Goal: Task Accomplishment & Management: Use online tool/utility

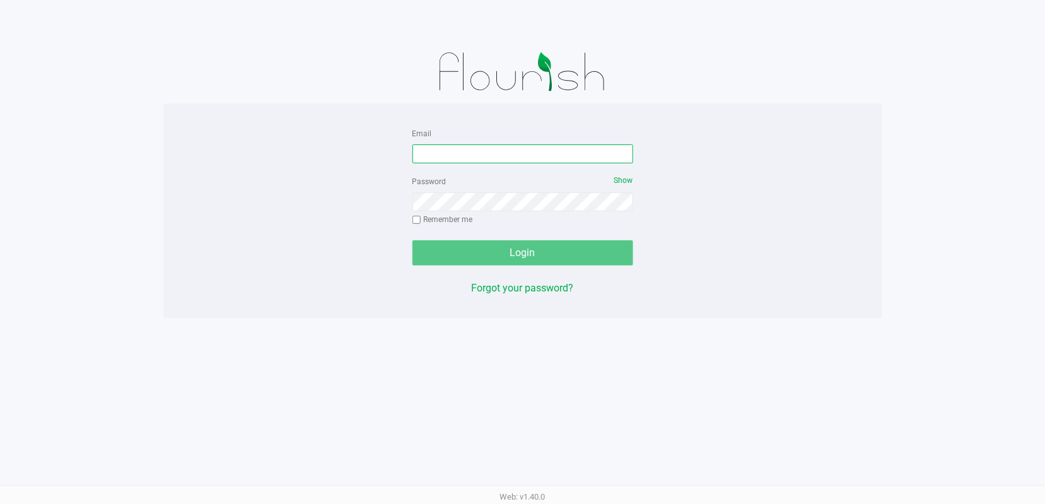
click at [479, 153] on input "Email" at bounding box center [523, 153] width 221 height 19
click at [481, 151] on input "Email" at bounding box center [523, 153] width 221 height 19
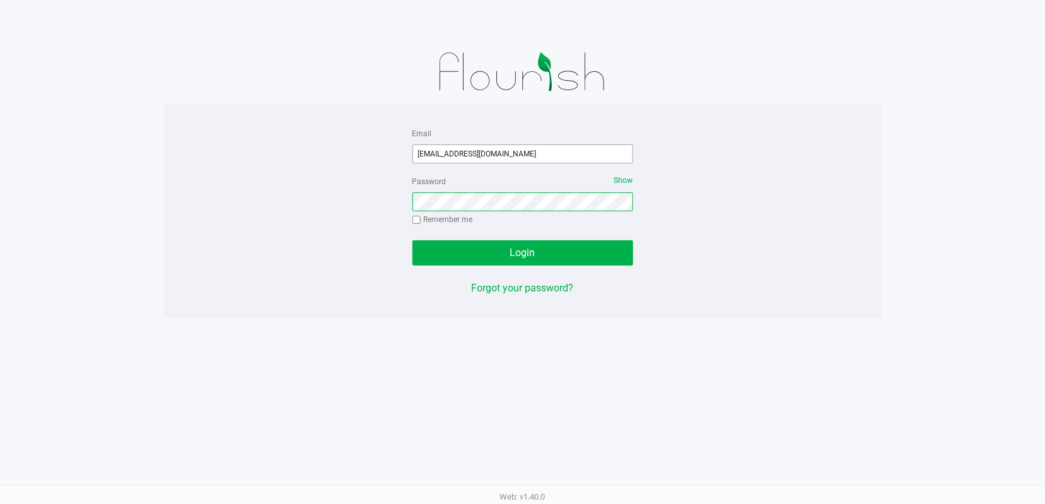
click at [413, 240] on button "Login" at bounding box center [523, 252] width 221 height 25
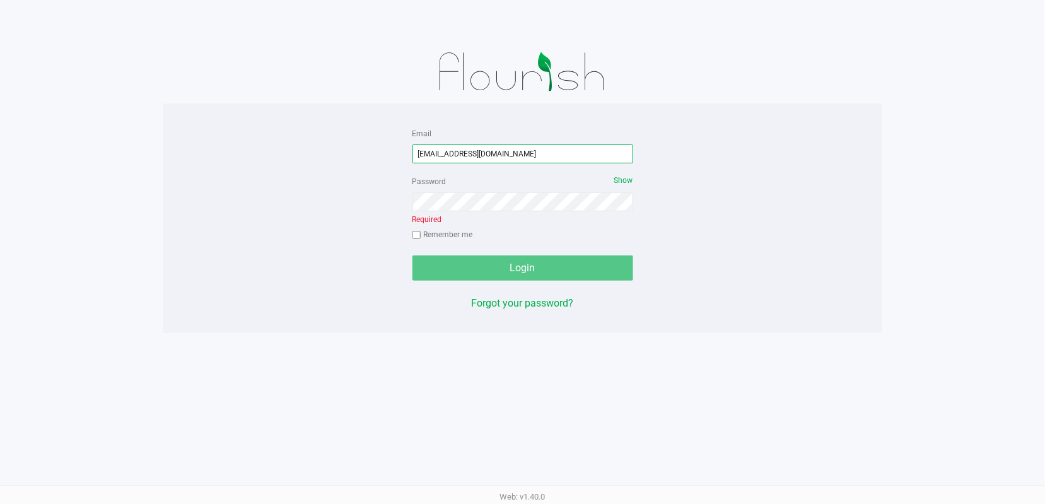
click at [447, 156] on input "[EMAIL_ADDRESS][DOMAIN_NAME]" at bounding box center [523, 153] width 221 height 19
type input "[EMAIL_ADDRESS][DOMAIN_NAME]"
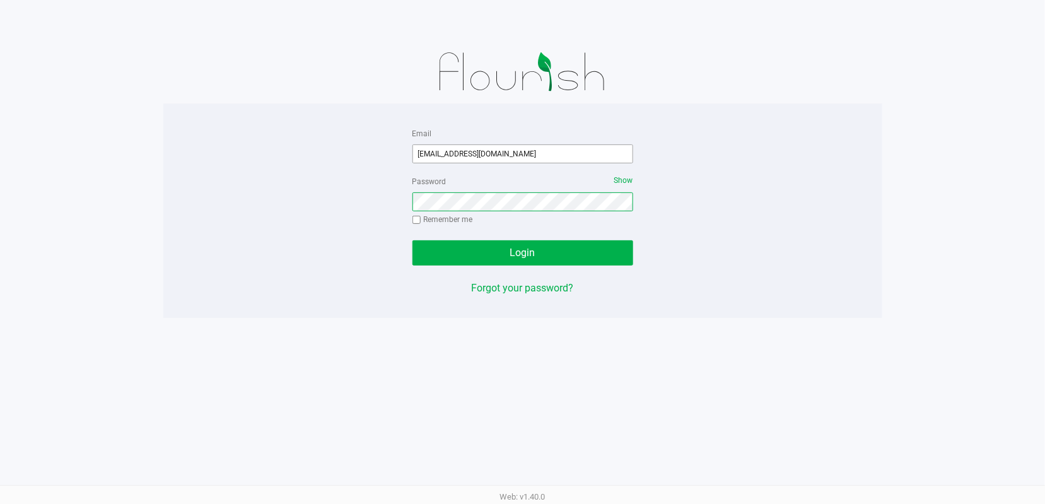
click at [413, 240] on button "Login" at bounding box center [523, 252] width 221 height 25
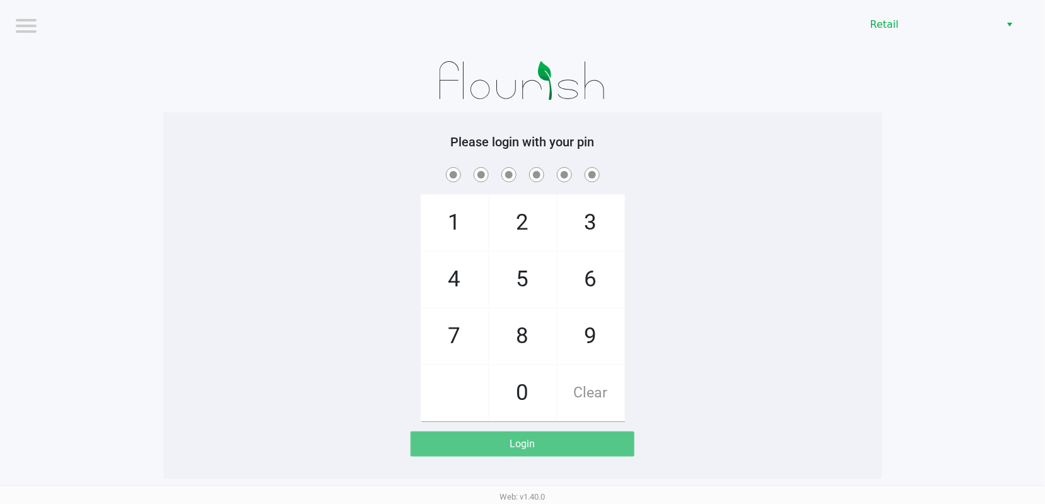
click at [534, 334] on span "8" at bounding box center [523, 336] width 67 height 56
checkbox input "true"
click at [529, 221] on span "2" at bounding box center [523, 223] width 67 height 56
checkbox input "true"
click at [609, 289] on span "6" at bounding box center [591, 280] width 67 height 56
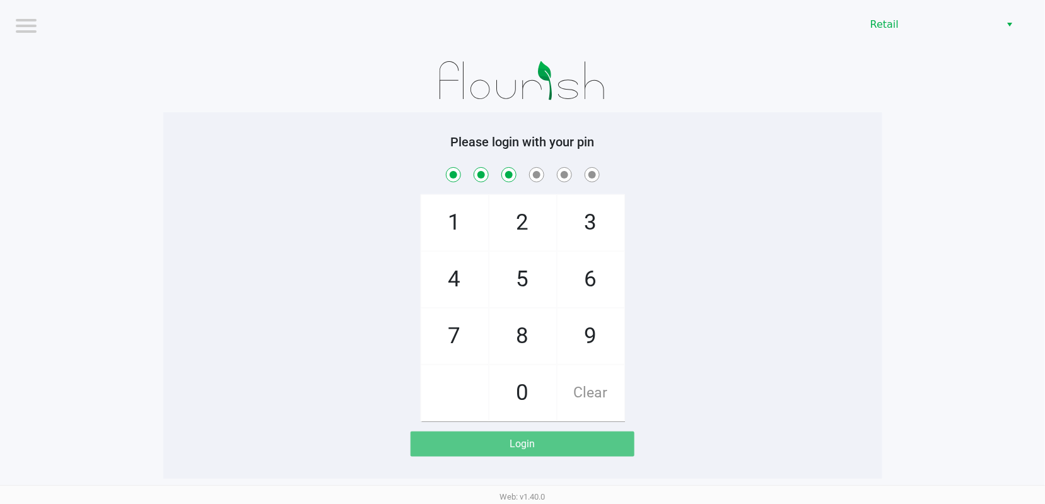
checkbox input "true"
drag, startPoint x: 587, startPoint y: 218, endPoint x: 578, endPoint y: 234, distance: 18.9
click at [588, 218] on span "3" at bounding box center [591, 223] width 67 height 56
checkbox input "true"
click at [534, 273] on span "5" at bounding box center [523, 280] width 67 height 56
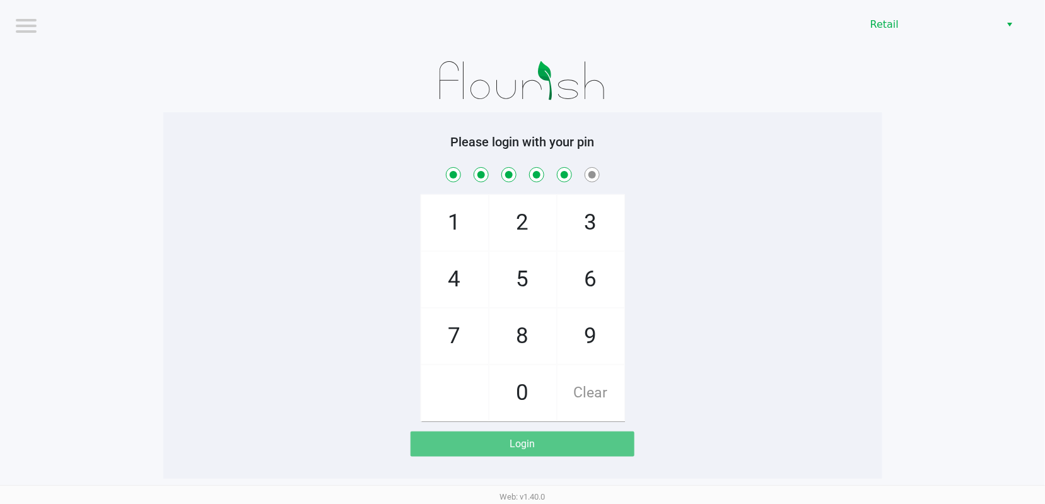
checkbox input "true"
click at [443, 209] on span "1" at bounding box center [454, 223] width 67 height 56
checkbox input "true"
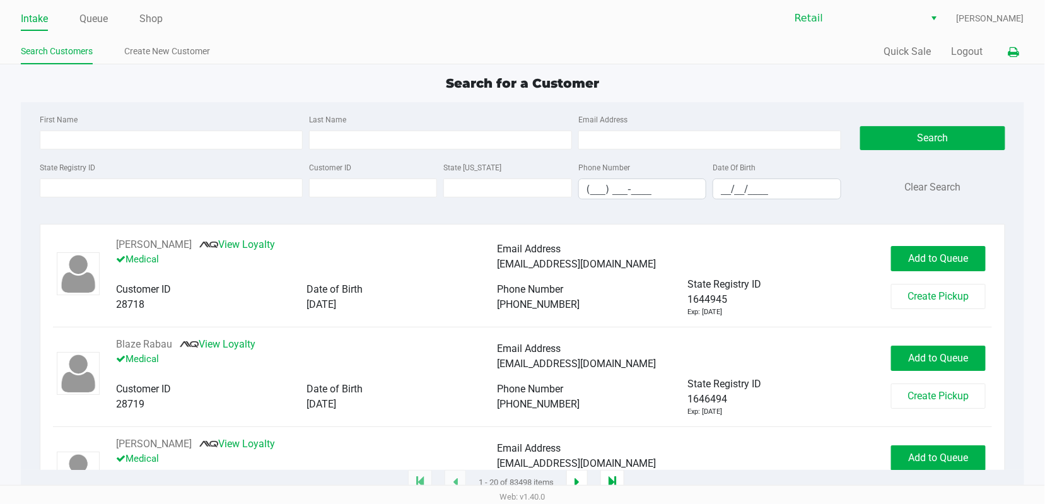
click at [1016, 56] on icon at bounding box center [1014, 52] width 11 height 9
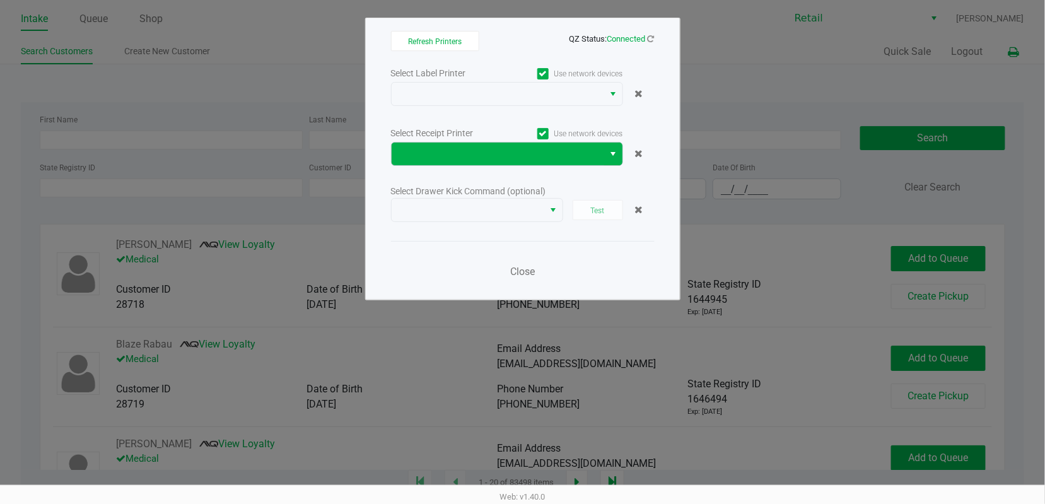
click at [616, 152] on span "Select" at bounding box center [614, 153] width 10 height 15
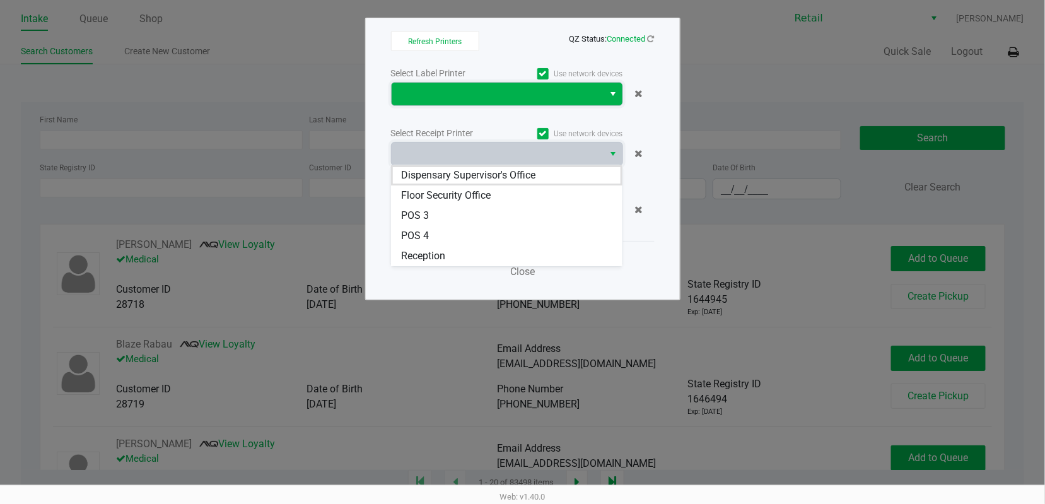
click at [479, 95] on span at bounding box center [497, 93] width 197 height 15
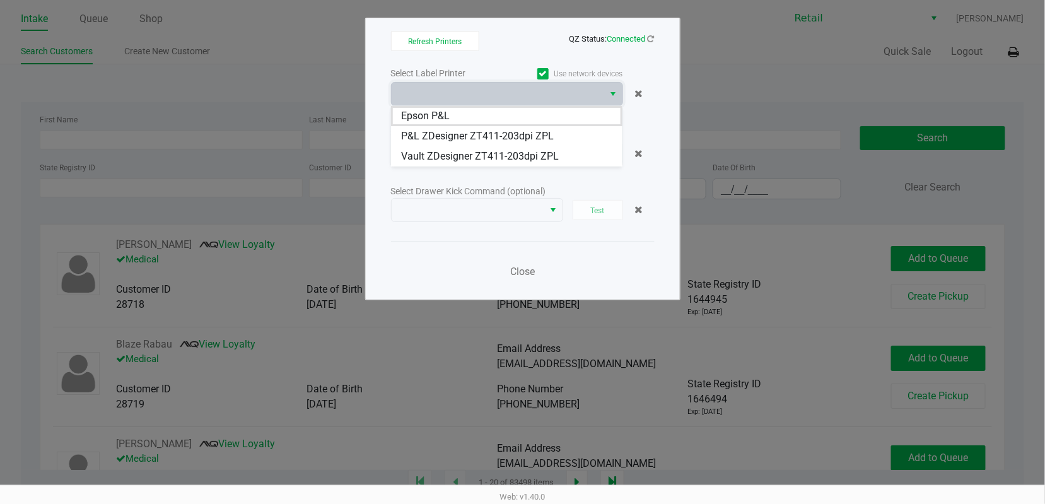
click at [549, 70] on label "Use network devices" at bounding box center [565, 73] width 116 height 11
click at [0, 0] on input "Use network devices" at bounding box center [0, 0] width 0 height 0
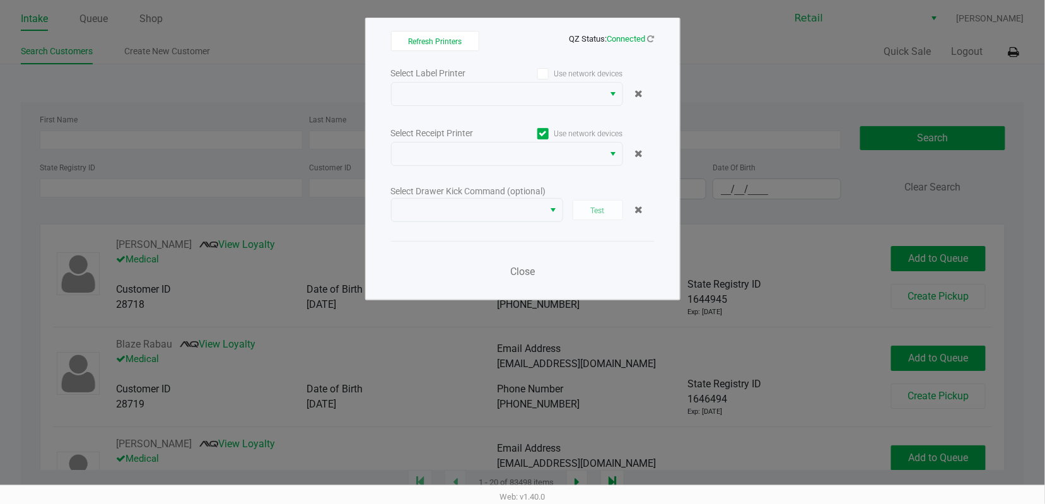
click at [546, 134] on icon at bounding box center [543, 134] width 8 height 0
click at [0, 0] on input "Use network devices" at bounding box center [0, 0] width 0 height 0
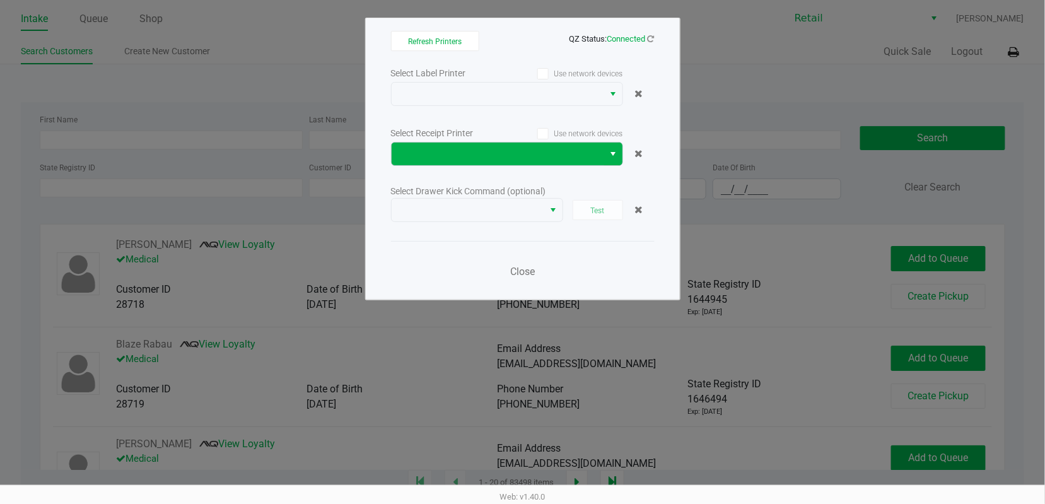
click at [617, 152] on span "Select" at bounding box center [614, 153] width 10 height 15
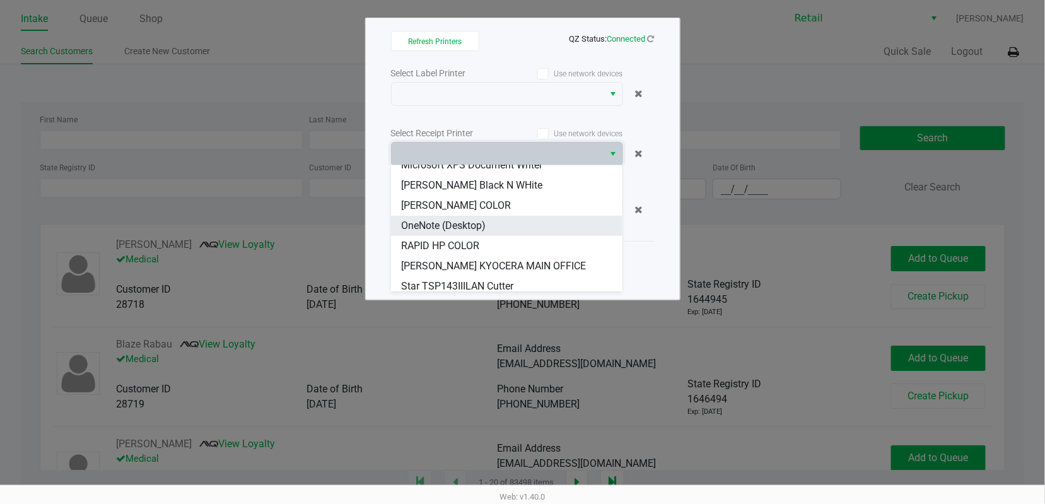
scroll to position [438, 0]
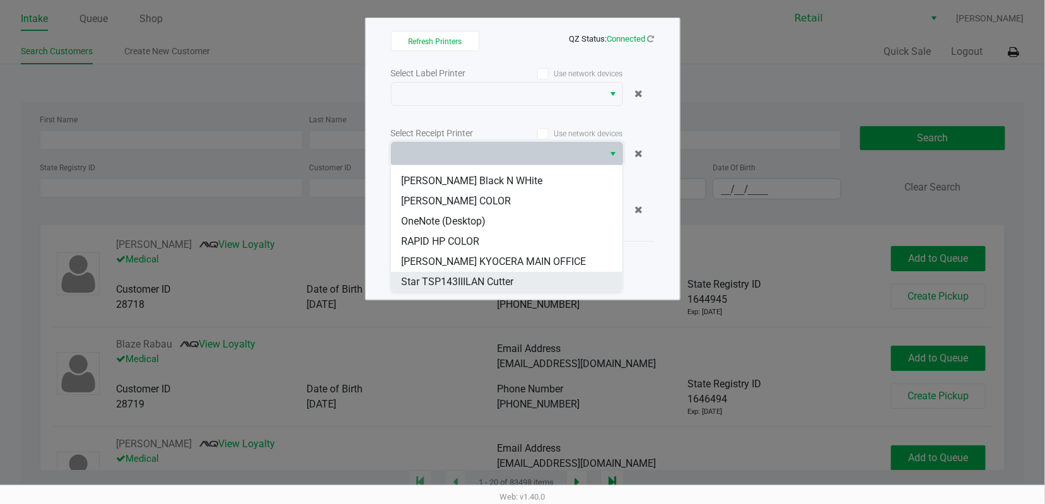
click at [491, 277] on span "Star TSP143IIILAN Cutter" at bounding box center [457, 281] width 112 height 15
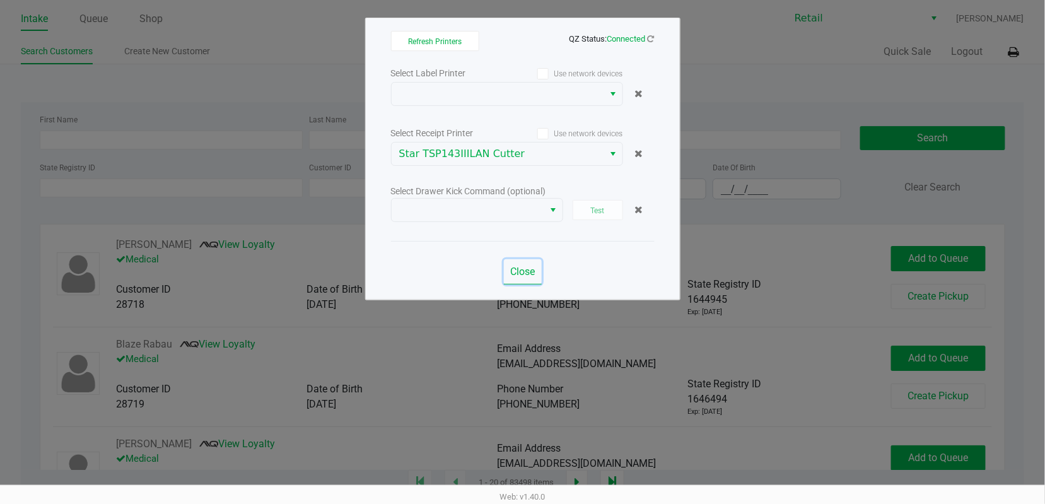
click at [523, 276] on button "Close" at bounding box center [523, 271] width 38 height 25
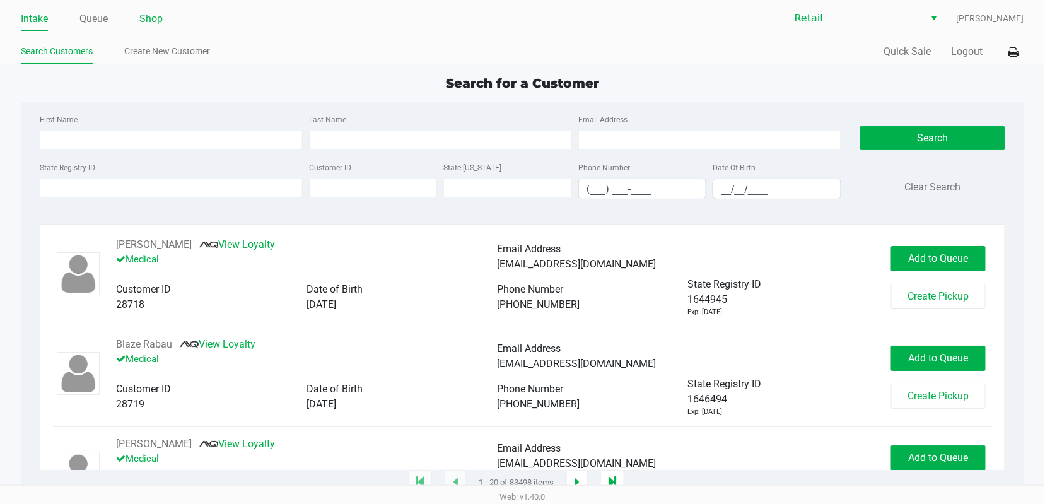
click at [148, 19] on link "Shop" at bounding box center [150, 19] width 23 height 18
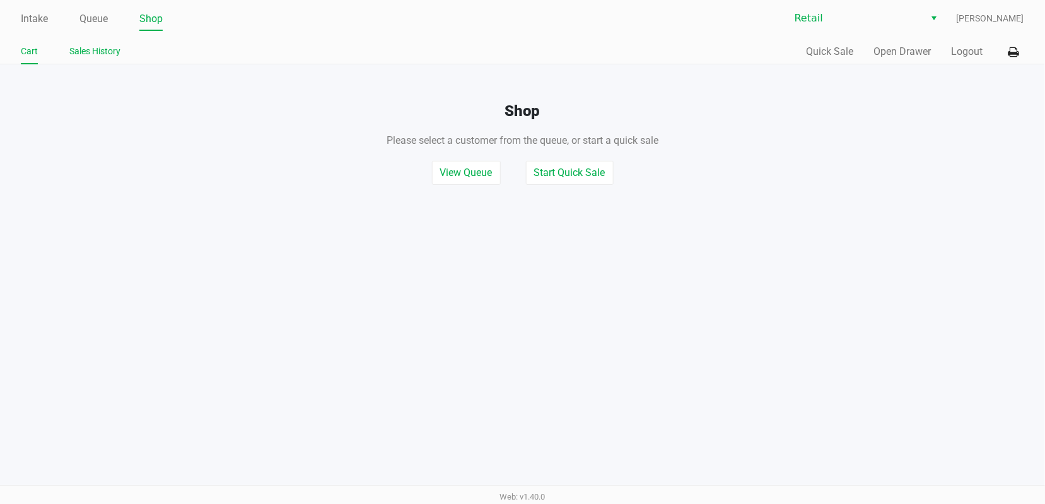
click at [95, 48] on link "Sales History" at bounding box center [94, 52] width 51 height 16
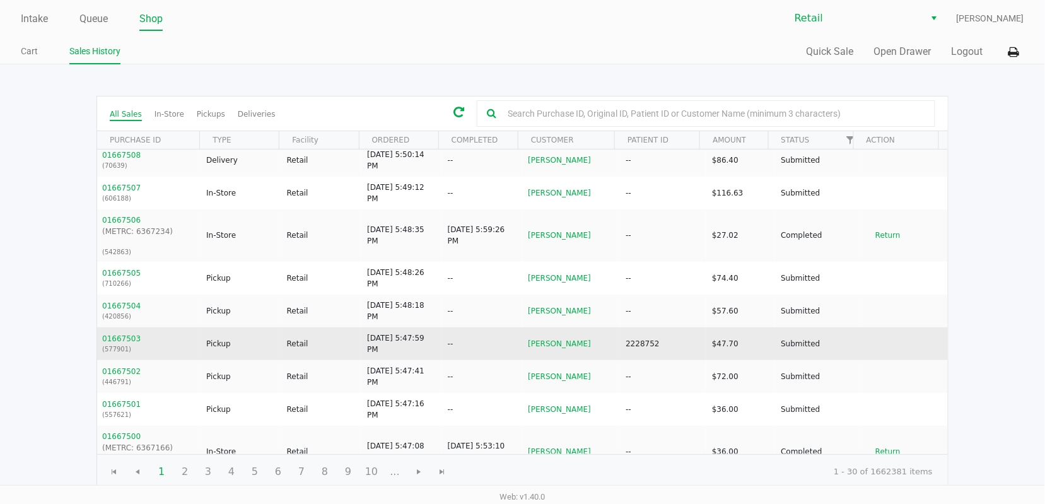
scroll to position [737, 0]
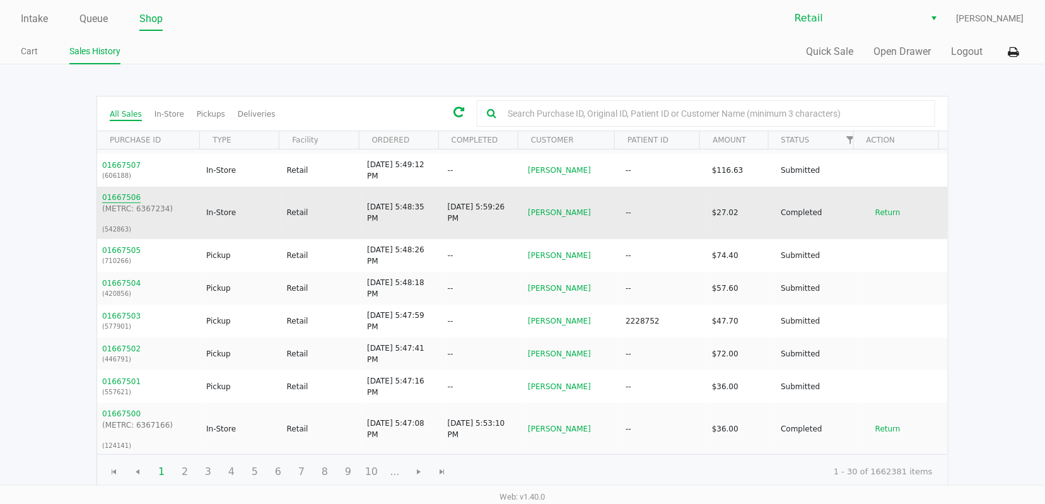
click at [121, 195] on button "01667506" at bounding box center [121, 197] width 38 height 11
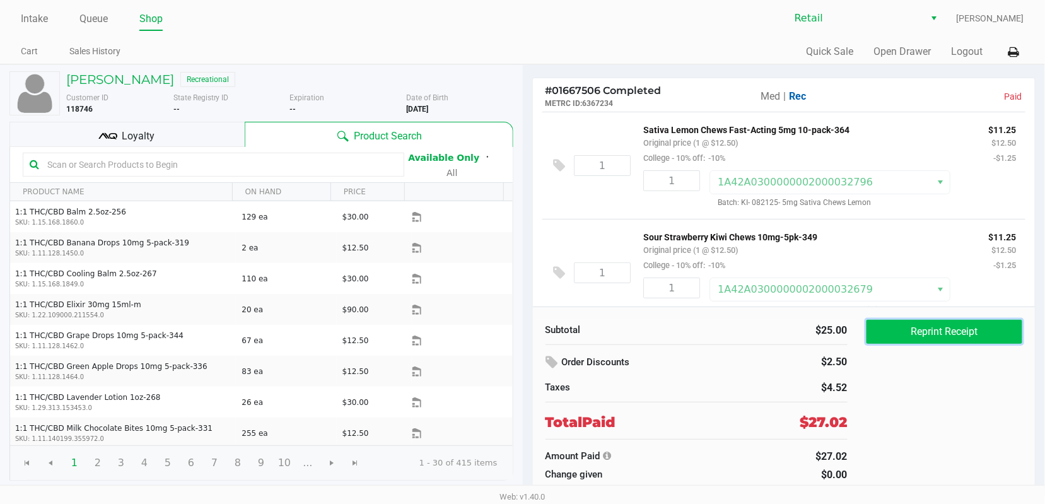
click at [942, 327] on button "Reprint Receipt" at bounding box center [945, 332] width 156 height 24
